Goal: Task Accomplishment & Management: Use online tool/utility

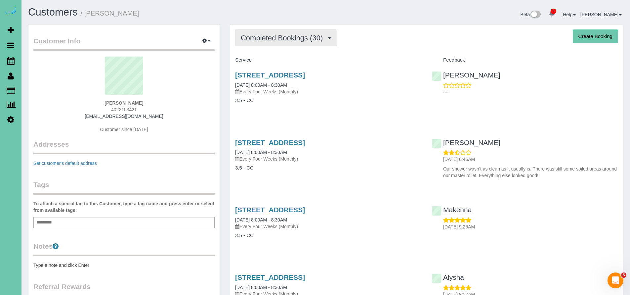
click at [278, 38] on span "Completed Bookings (30)" at bounding box center [283, 38] width 85 height 8
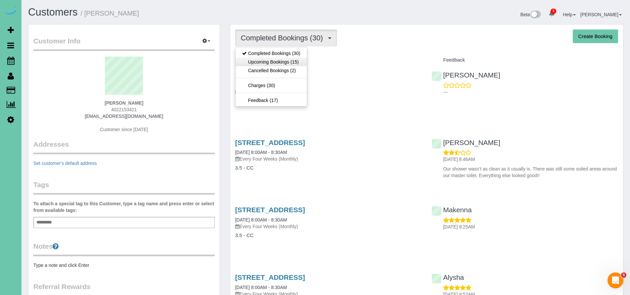
click at [277, 65] on link "Upcoming Bookings (15)" at bounding box center [270, 62] width 71 height 9
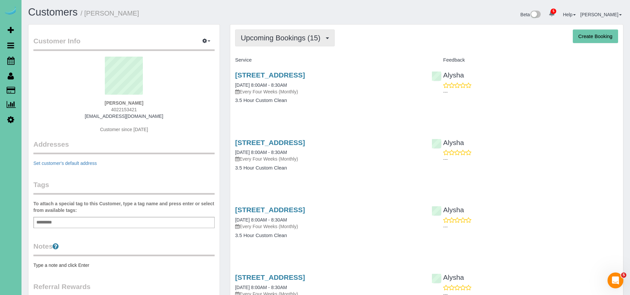
click at [280, 39] on span "Upcoming Bookings (15)" at bounding box center [282, 38] width 83 height 8
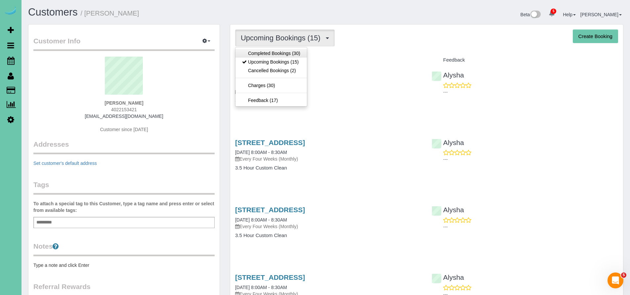
click at [277, 50] on link "Completed Bookings (30)" at bounding box center [270, 53] width 71 height 9
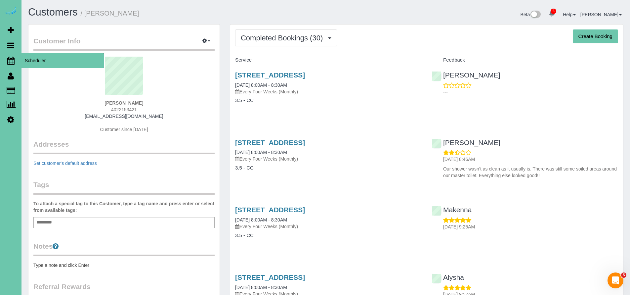
click at [21, 61] on link "Scheduler" at bounding box center [10, 60] width 21 height 15
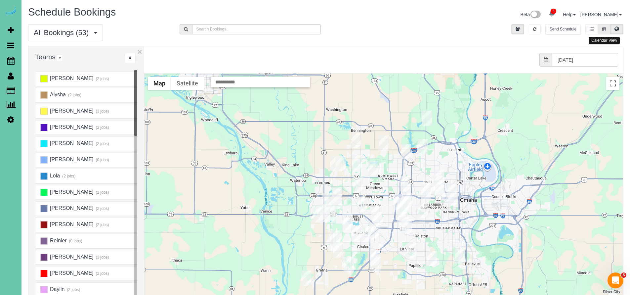
click at [604, 31] on button at bounding box center [604, 29] width 12 height 10
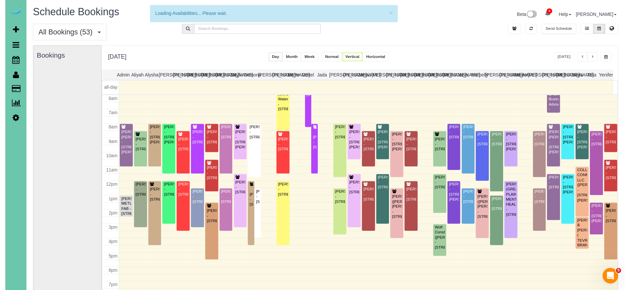
scroll to position [87, 0]
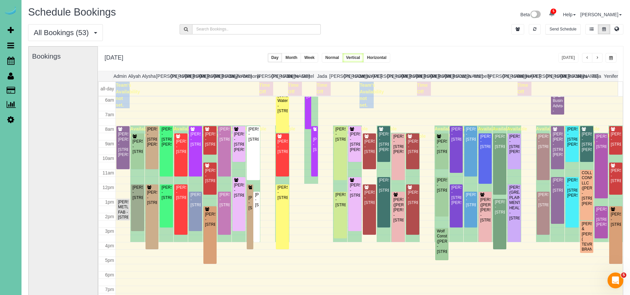
click at [610, 60] on span "button" at bounding box center [611, 58] width 4 height 4
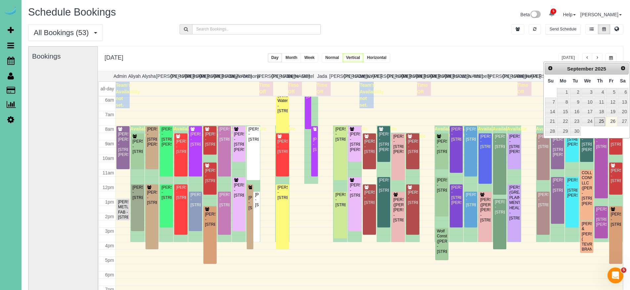
click at [600, 120] on link "25" at bounding box center [599, 121] width 11 height 9
type input "**********"
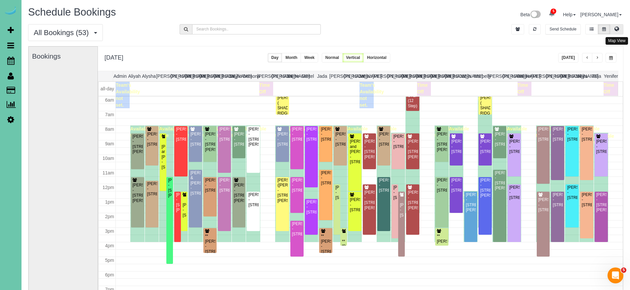
click at [617, 30] on icon at bounding box center [616, 29] width 5 height 4
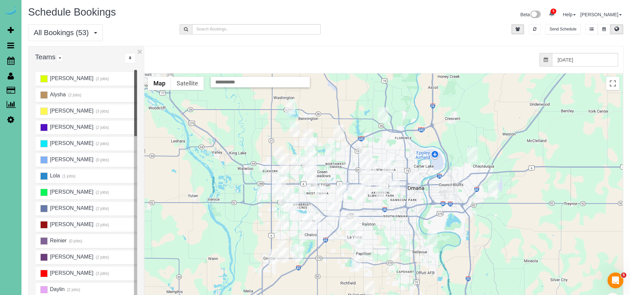
click at [300, 249] on img "09/25/2025 8:00AM - Karen Newton - 11359 S 169th St, Gretna, NE 68028" at bounding box center [298, 253] width 10 height 15
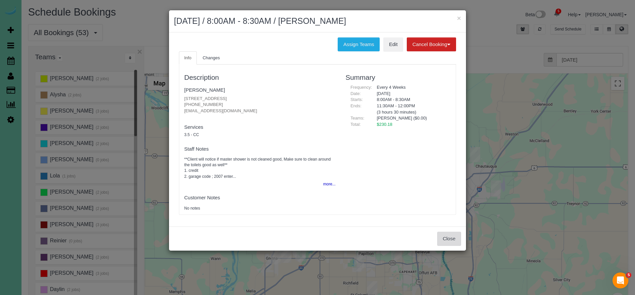
click at [448, 236] on button "Close" at bounding box center [449, 238] width 24 height 14
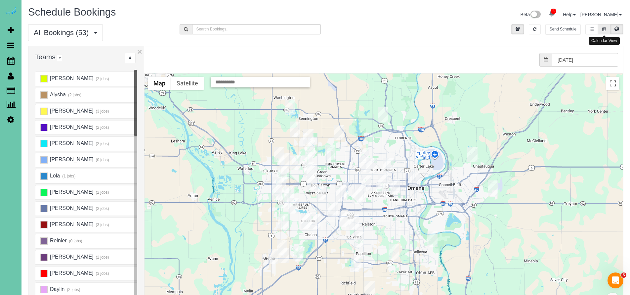
click at [606, 28] on button at bounding box center [604, 29] width 12 height 10
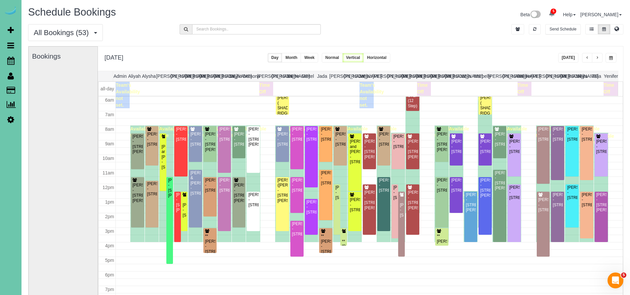
click at [566, 59] on button "[DATE]" at bounding box center [568, 58] width 21 height 10
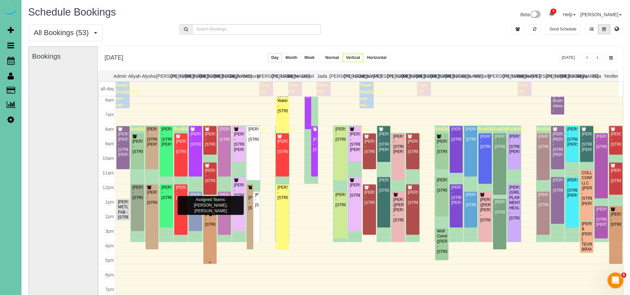
click at [207, 227] on div "[PERSON_NAME] - [STREET_ADDRESS]" at bounding box center [210, 219] width 11 height 15
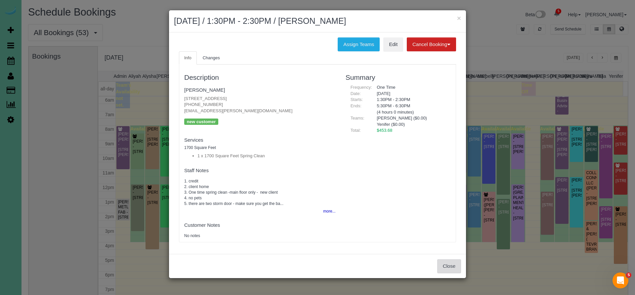
click at [441, 264] on button "Close" at bounding box center [449, 266] width 24 height 14
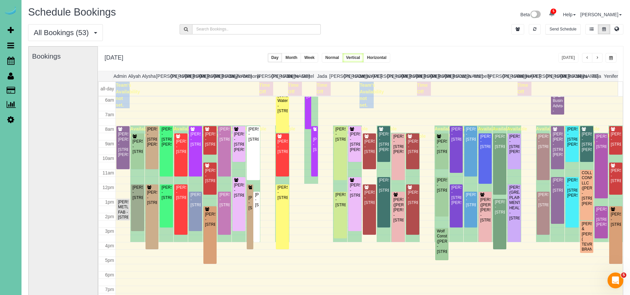
click at [155, 38] on div "All Bookings (53) All Bookings Unassigned Bookings Recurring Bookings New Custo…" at bounding box center [98, 32] width 151 height 17
click at [588, 58] on span "button" at bounding box center [587, 58] width 3 height 4
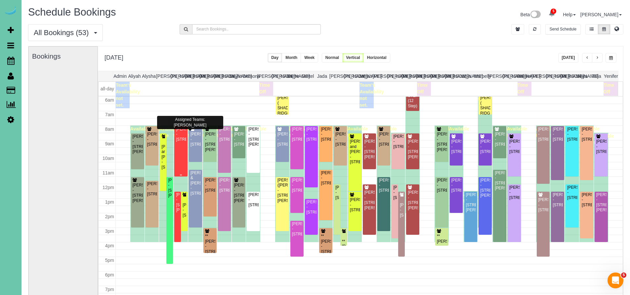
click at [183, 141] on div "[PERSON_NAME] - [STREET_ADDRESS]" at bounding box center [181, 134] width 11 height 15
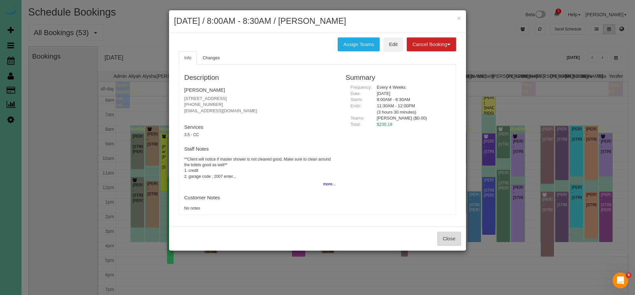
click at [454, 233] on button "Close" at bounding box center [449, 238] width 24 height 14
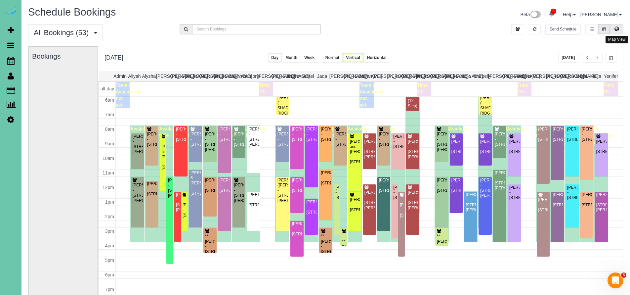
click at [620, 33] on button at bounding box center [616, 29] width 13 height 10
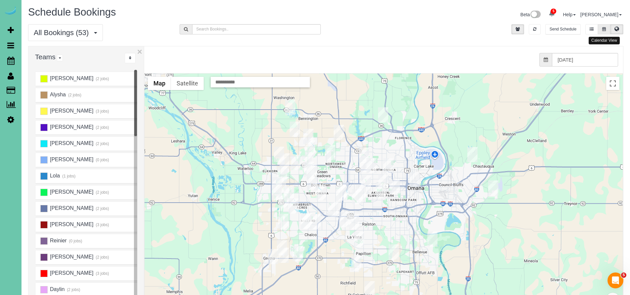
click at [601, 26] on button at bounding box center [604, 29] width 12 height 10
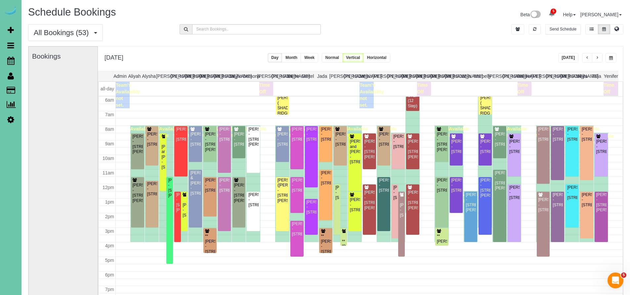
click at [568, 57] on button "[DATE]" at bounding box center [568, 58] width 21 height 10
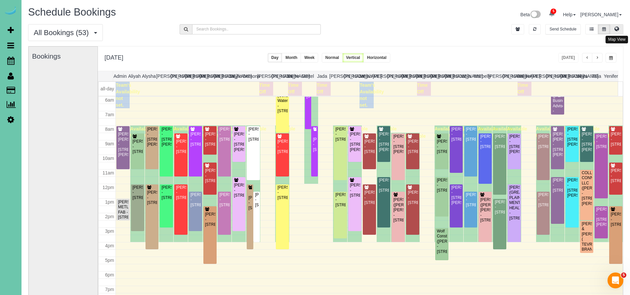
click at [614, 30] on button at bounding box center [616, 29] width 13 height 10
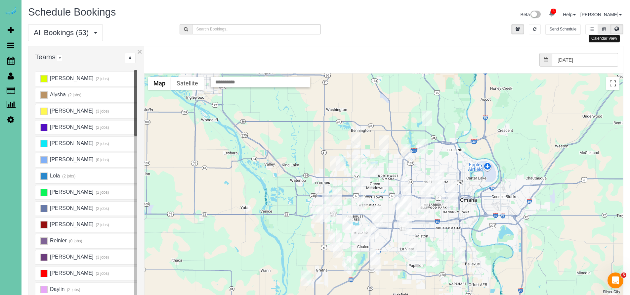
click at [603, 30] on icon at bounding box center [604, 29] width 4 height 4
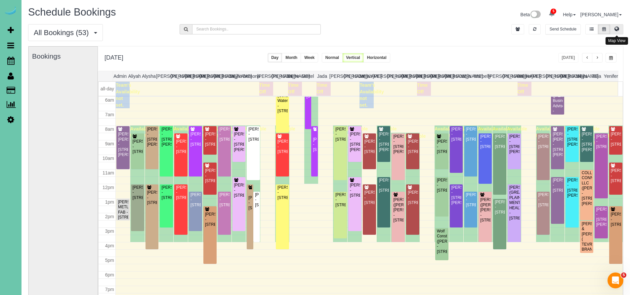
click at [618, 27] on icon at bounding box center [616, 29] width 5 height 4
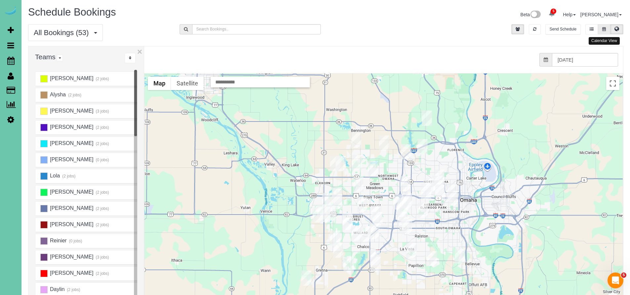
click at [609, 31] on button at bounding box center [604, 29] width 12 height 10
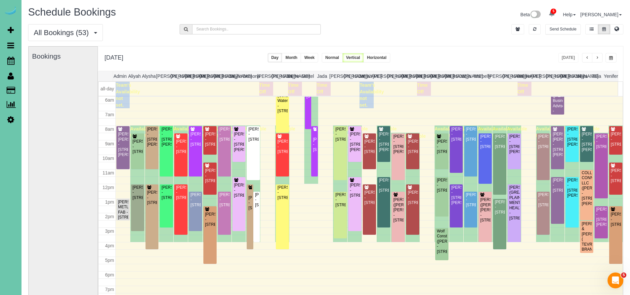
click at [489, 48] on div "[DATE] [DATE] Day Month Week Normal Vertical Horizontal" at bounding box center [360, 58] width 525 height 24
click at [618, 32] on button at bounding box center [616, 29] width 13 height 10
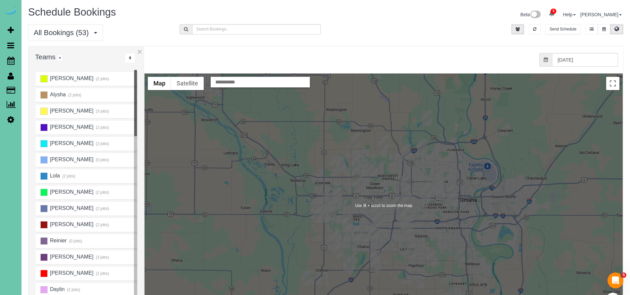
scroll to position [1, 0]
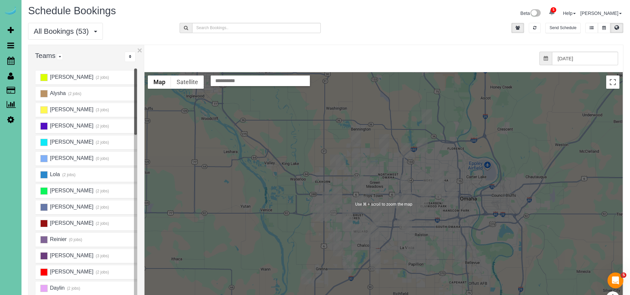
click at [438, 232] on div at bounding box center [384, 204] width 478 height 264
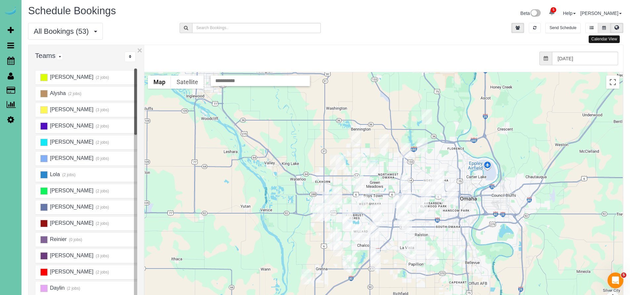
click at [607, 29] on button at bounding box center [604, 28] width 12 height 10
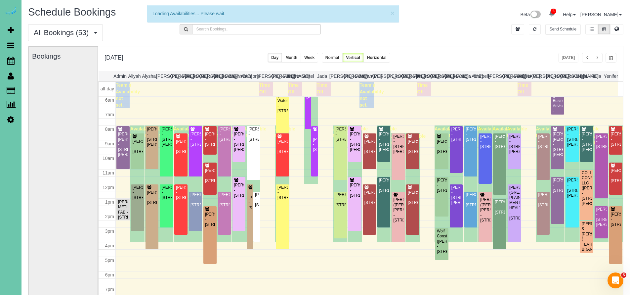
scroll to position [87, 0]
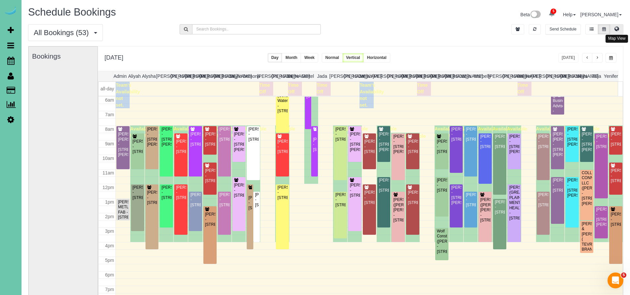
click at [617, 30] on icon at bounding box center [616, 29] width 5 height 4
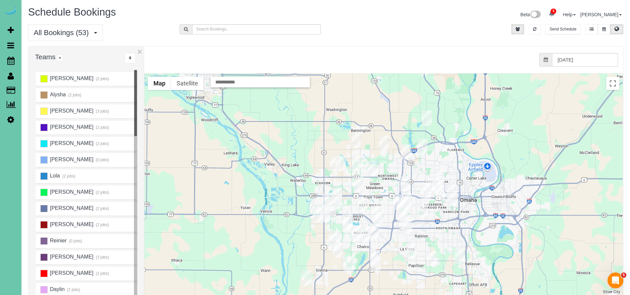
click at [357, 230] on img "09/26/2025 12:30PM - Eric McCarthy - 16113 Monroe St, Omaha, NE 68135" at bounding box center [356, 232] width 10 height 15
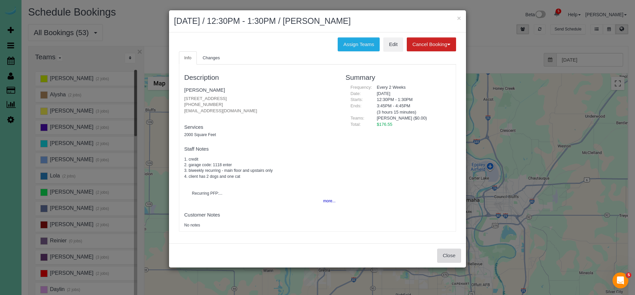
click at [453, 255] on button "Close" at bounding box center [449, 255] width 24 height 14
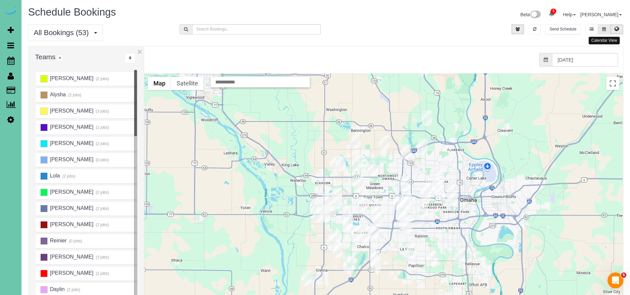
click at [608, 29] on button at bounding box center [604, 29] width 12 height 10
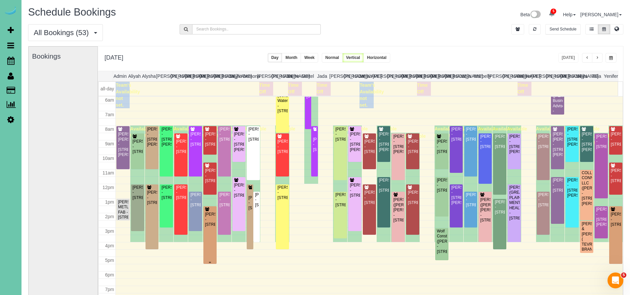
click at [211, 227] on div "[PERSON_NAME] - [STREET_ADDRESS]" at bounding box center [210, 219] width 11 height 15
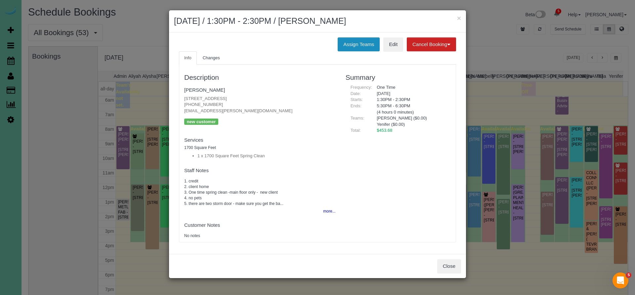
click at [367, 45] on button "Assign Teams" at bounding box center [359, 44] width 42 height 14
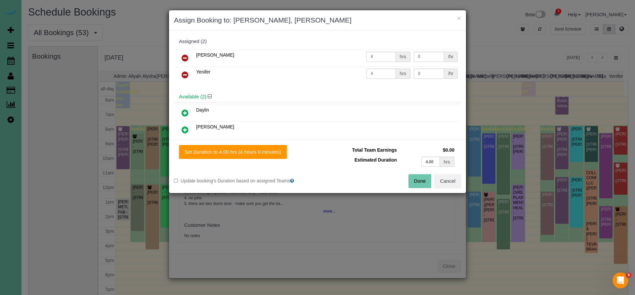
scroll to position [32, 0]
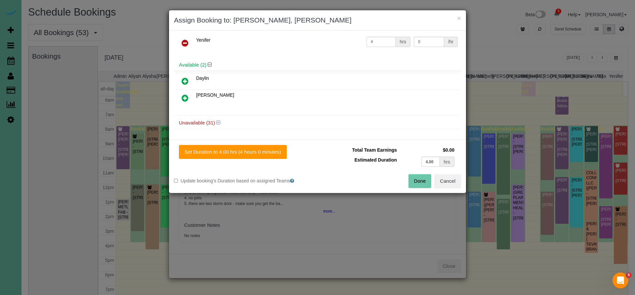
click at [219, 122] on icon at bounding box center [218, 122] width 4 height 5
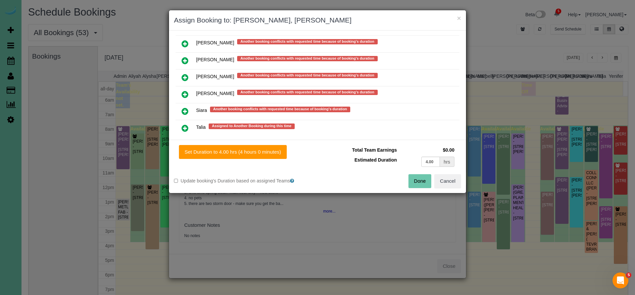
scroll to position [580, 0]
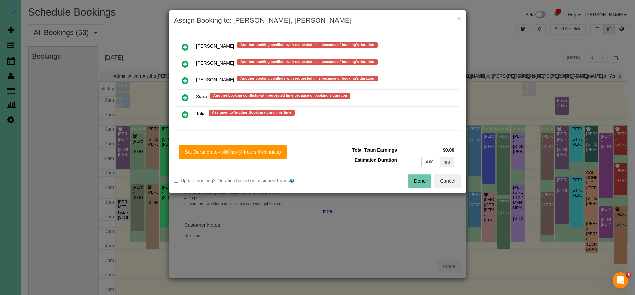
click at [185, 111] on icon at bounding box center [185, 114] width 7 height 8
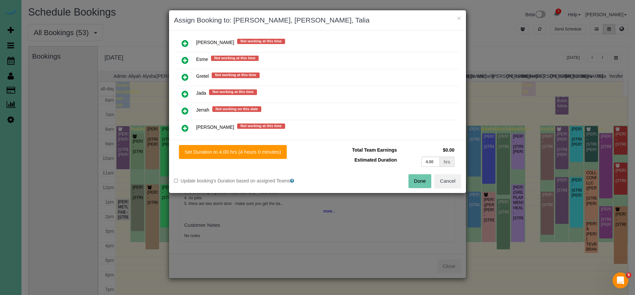
scroll to position [0, 0]
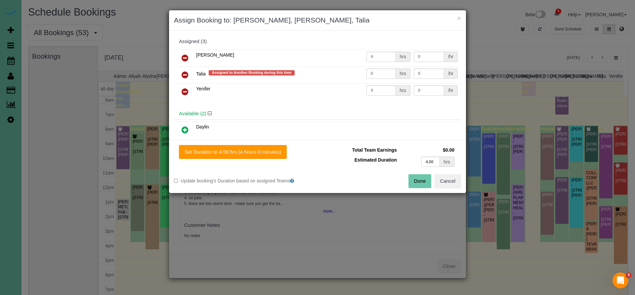
click at [419, 181] on button "Done" at bounding box center [419, 181] width 23 height 14
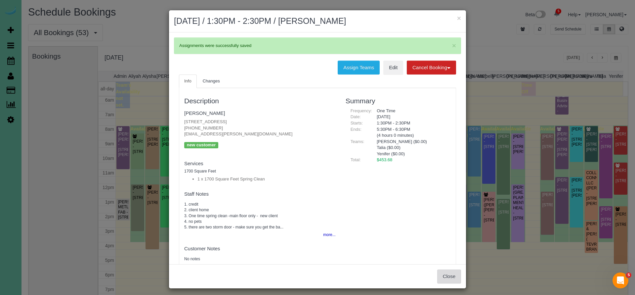
click at [449, 277] on button "Close" at bounding box center [449, 276] width 24 height 14
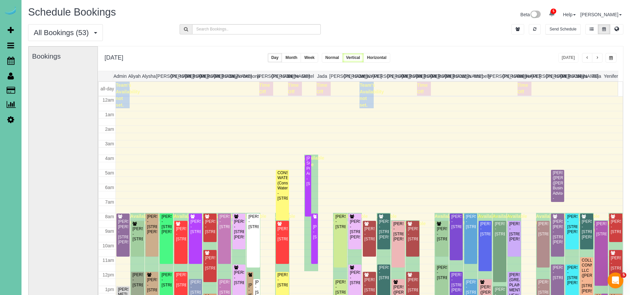
scroll to position [87, 0]
